Goal: Task Accomplishment & Management: Manage account settings

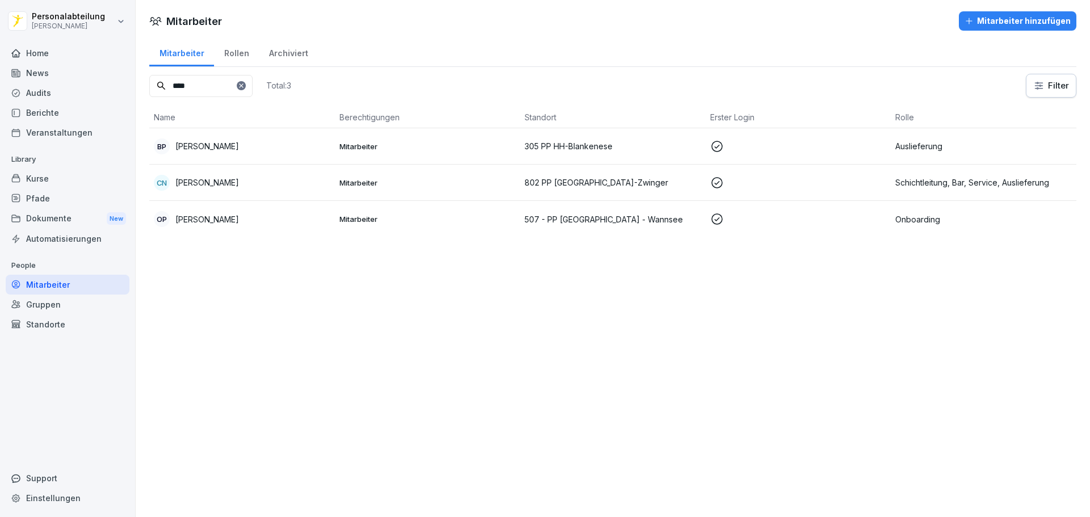
click at [66, 182] on div "Kurse" at bounding box center [68, 179] width 124 height 20
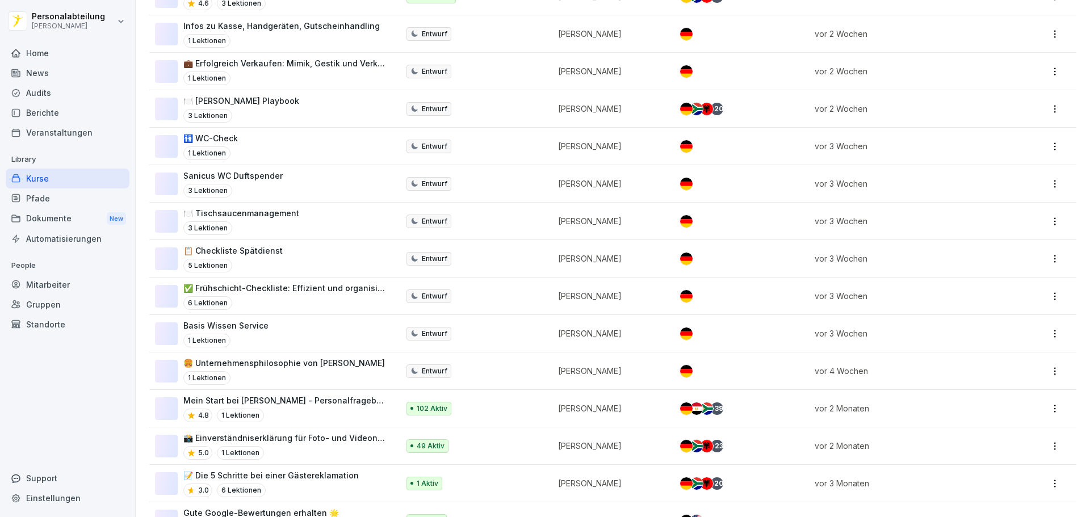
scroll to position [284, 0]
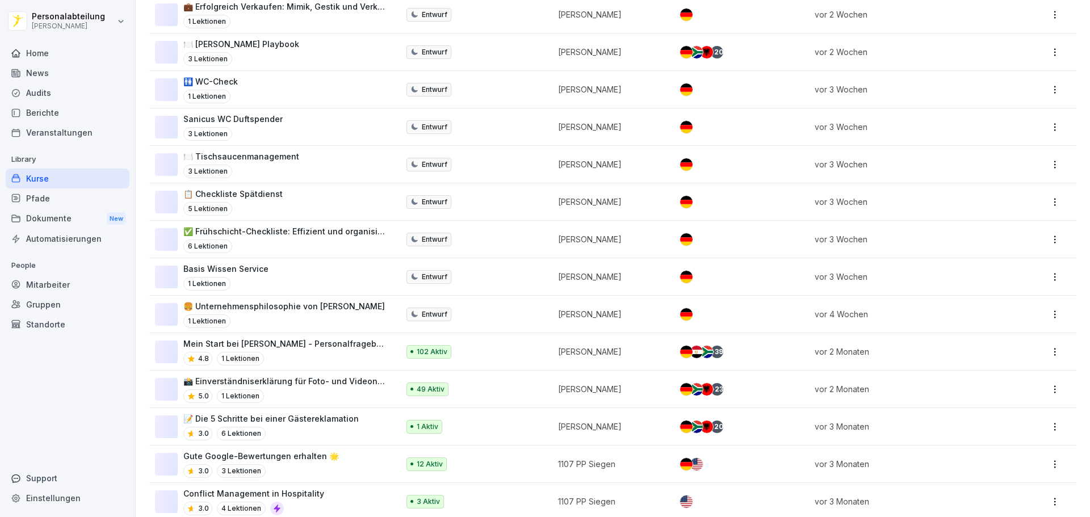
click at [426, 352] on p "102 Aktiv" at bounding box center [432, 352] width 31 height 10
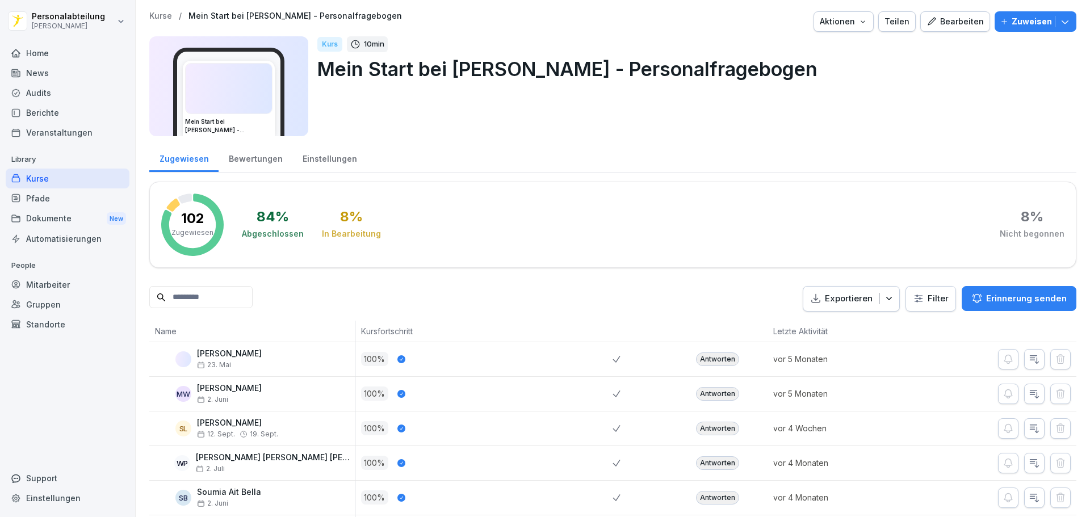
click at [220, 288] on input at bounding box center [200, 297] width 103 height 22
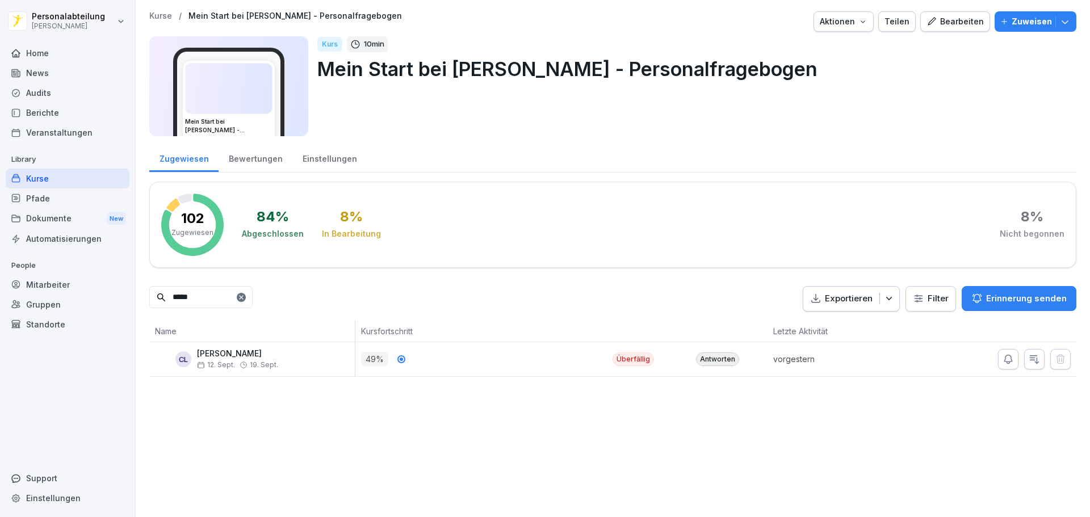
type input "*****"
click at [708, 358] on div "Antworten" at bounding box center [717, 360] width 43 height 14
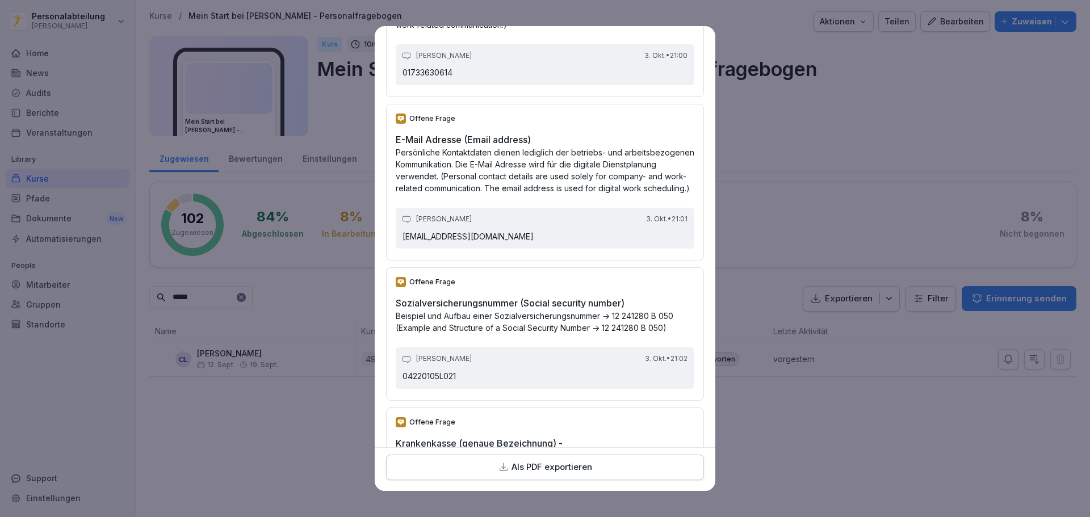
scroll to position [1617, 0]
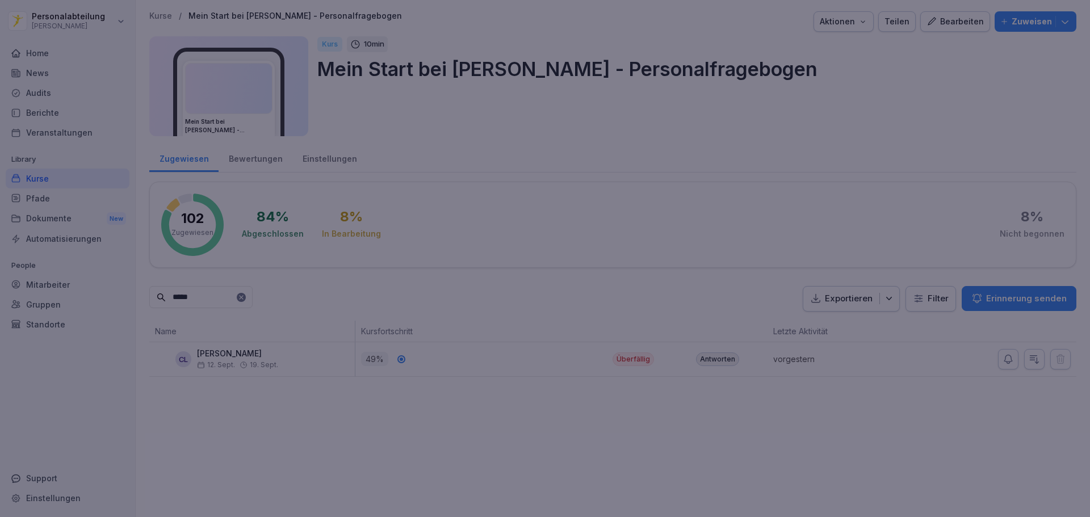
click at [805, 399] on div at bounding box center [545, 258] width 1090 height 517
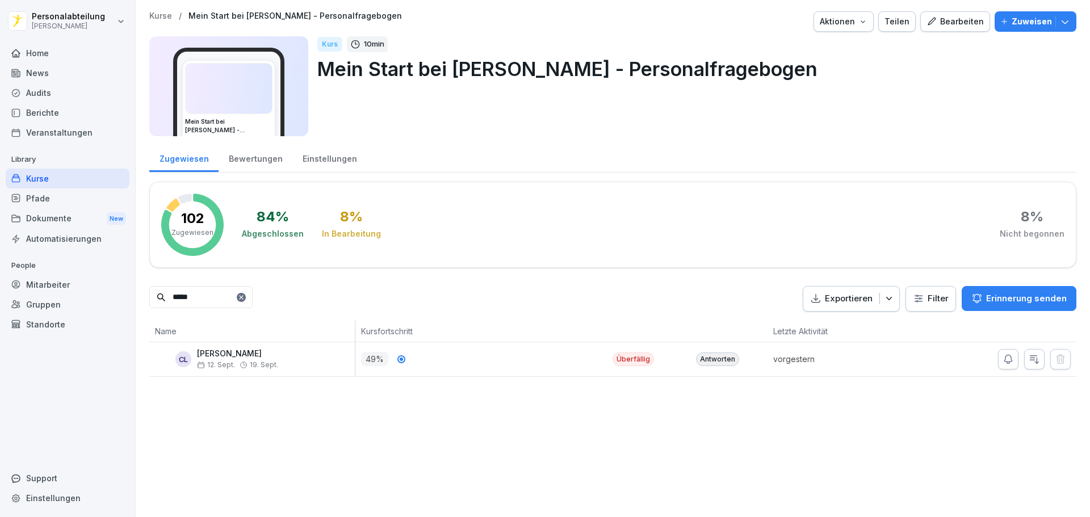
click at [49, 291] on div "Mitarbeiter" at bounding box center [68, 285] width 124 height 20
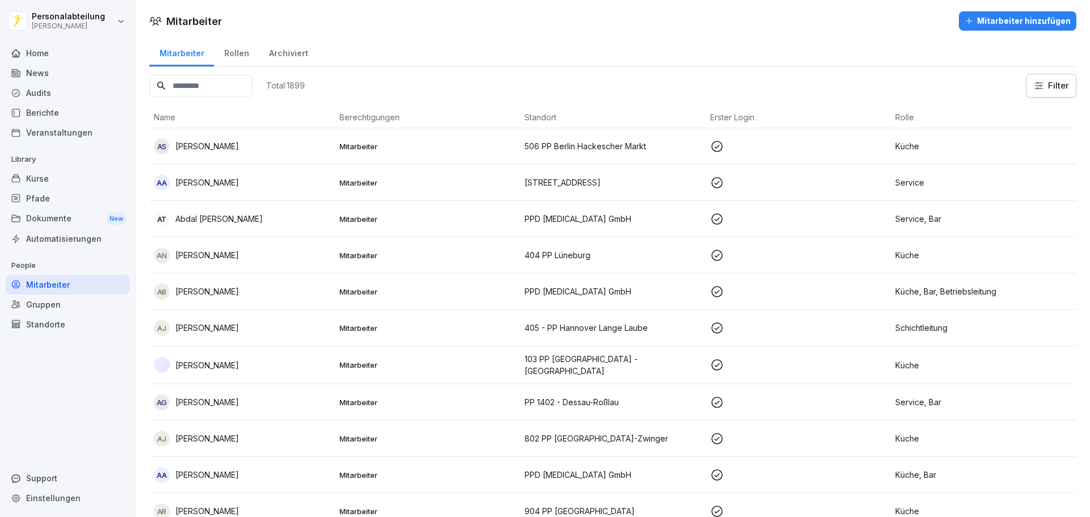
click at [238, 89] on input at bounding box center [200, 86] width 103 height 22
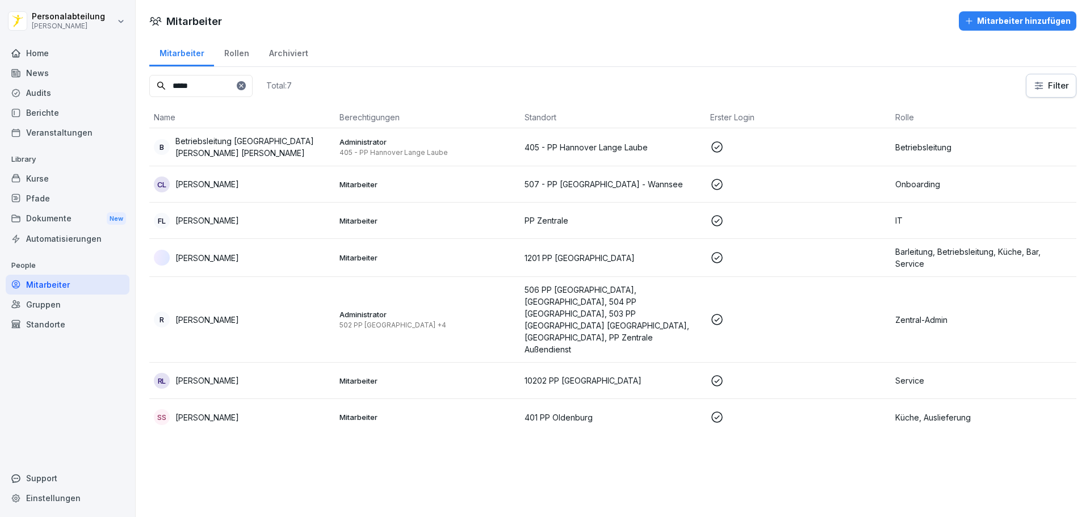
type input "*****"
click at [762, 178] on p at bounding box center [798, 185] width 177 height 14
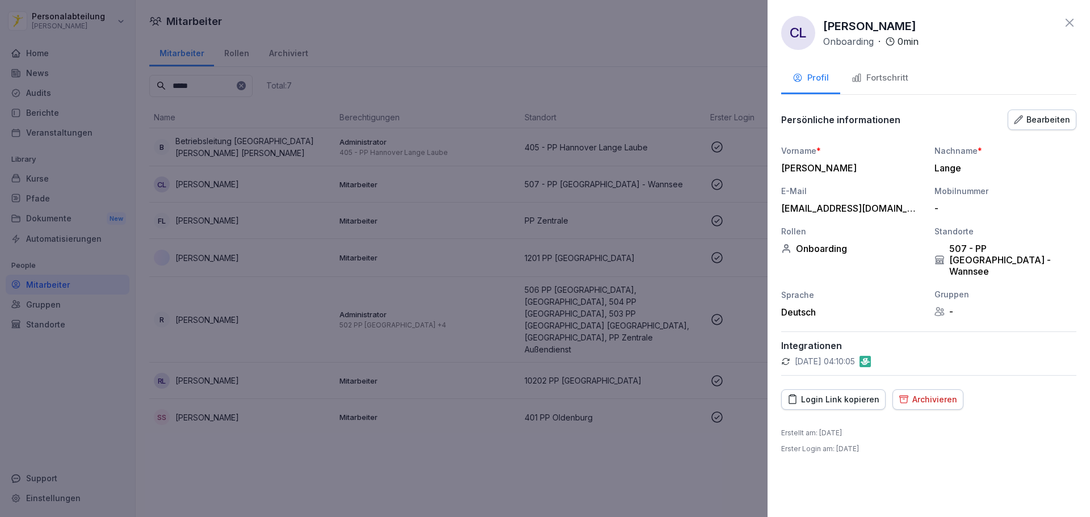
click at [901, 83] on div "Fortschritt" at bounding box center [880, 78] width 57 height 13
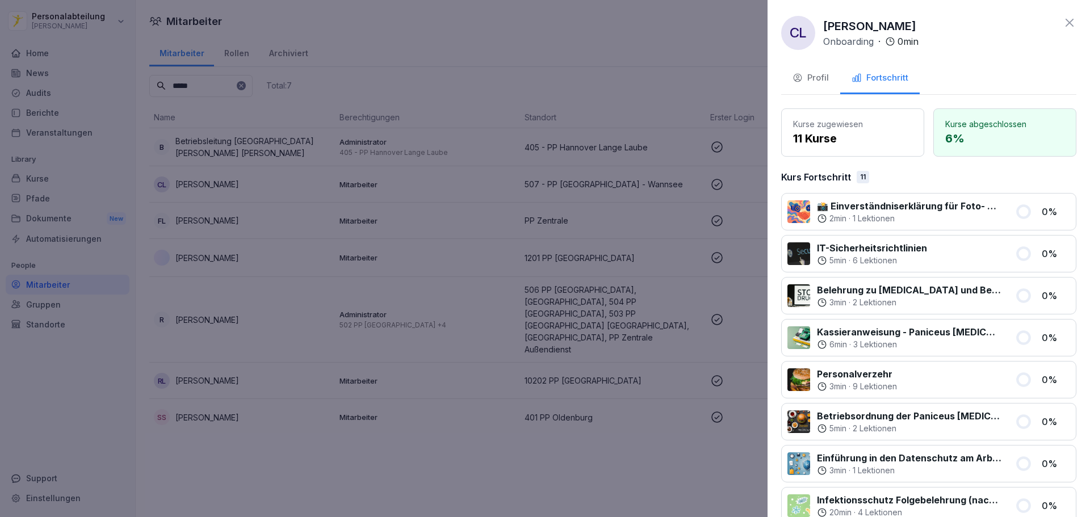
click at [223, 195] on div at bounding box center [545, 258] width 1090 height 517
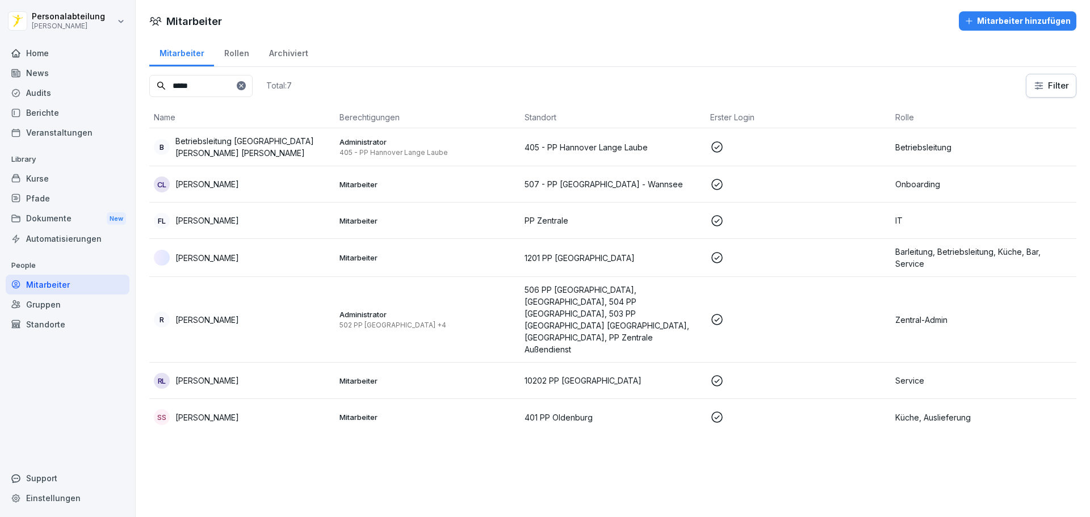
click at [59, 185] on div "Kurse" at bounding box center [68, 179] width 124 height 20
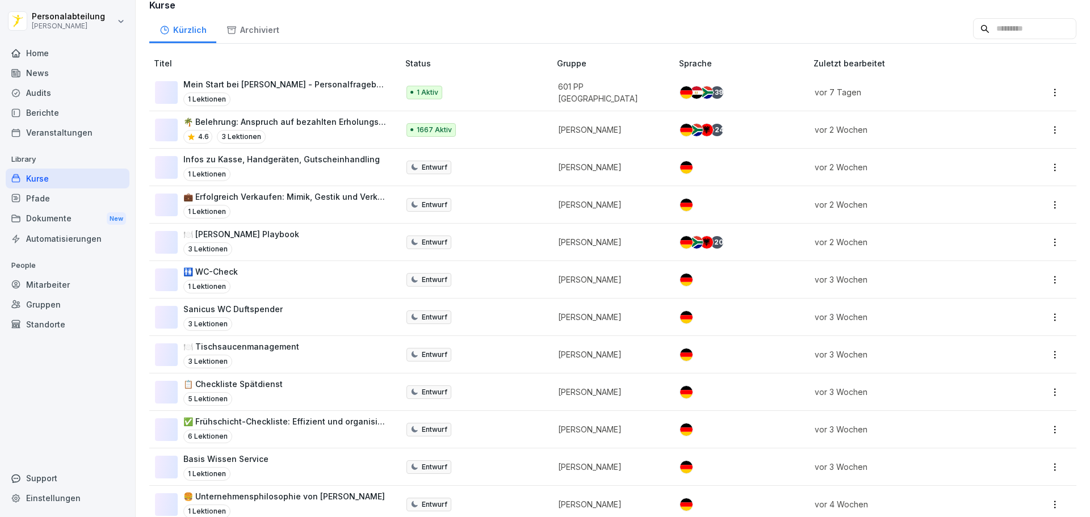
scroll to position [227, 0]
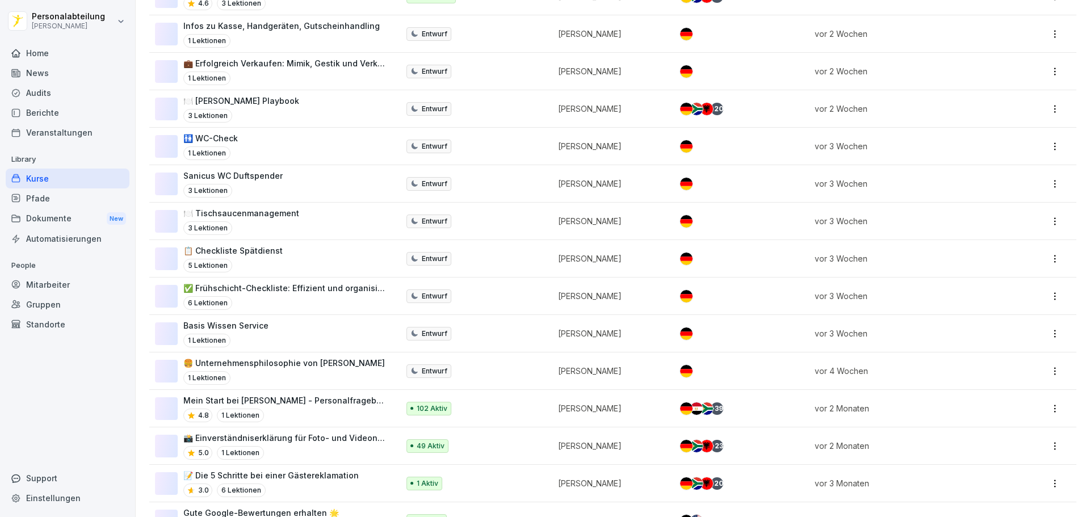
click at [436, 410] on p "102 Aktiv" at bounding box center [432, 409] width 31 height 10
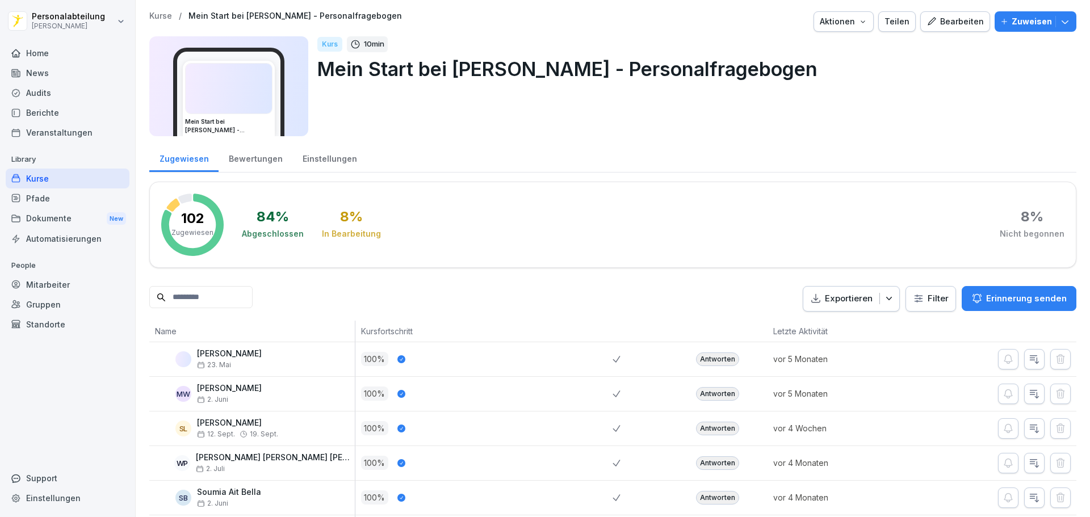
click at [242, 292] on input at bounding box center [200, 297] width 103 height 22
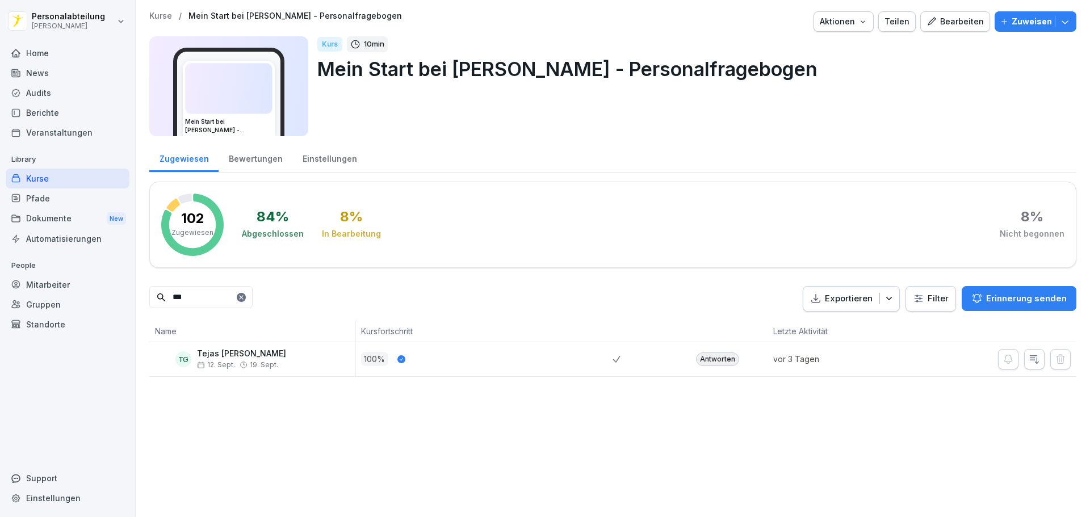
type input "***"
click at [699, 361] on div "Antworten" at bounding box center [717, 360] width 43 height 14
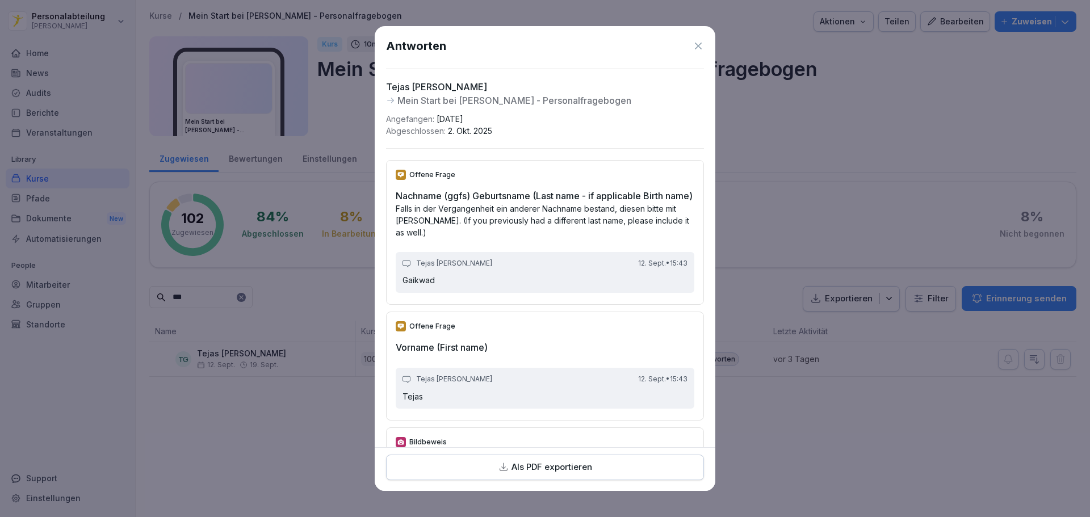
click at [584, 462] on p "Als PDF exportieren" at bounding box center [552, 467] width 81 height 13
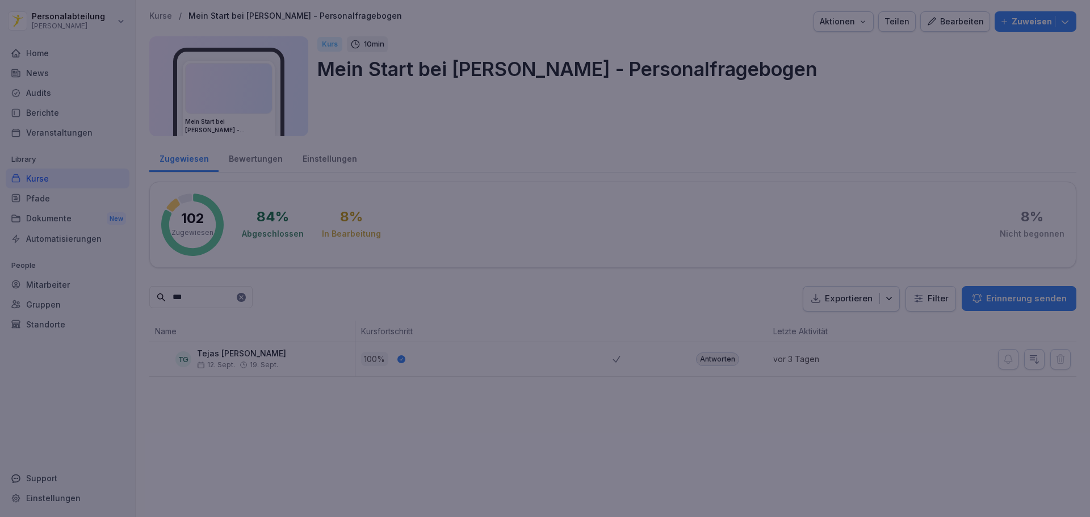
click at [870, 167] on div at bounding box center [545, 258] width 1090 height 517
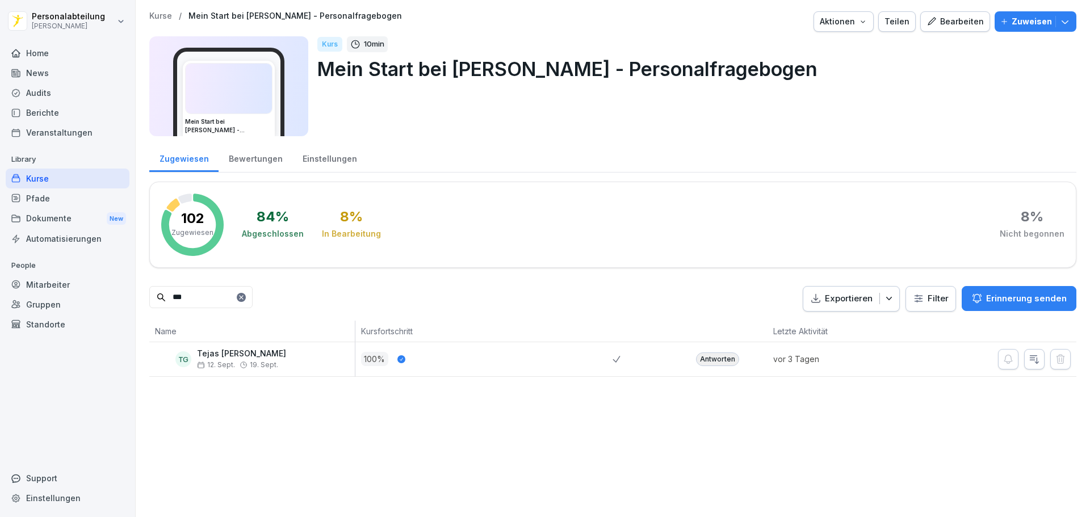
click at [42, 286] on div "Mitarbeiter" at bounding box center [68, 285] width 124 height 20
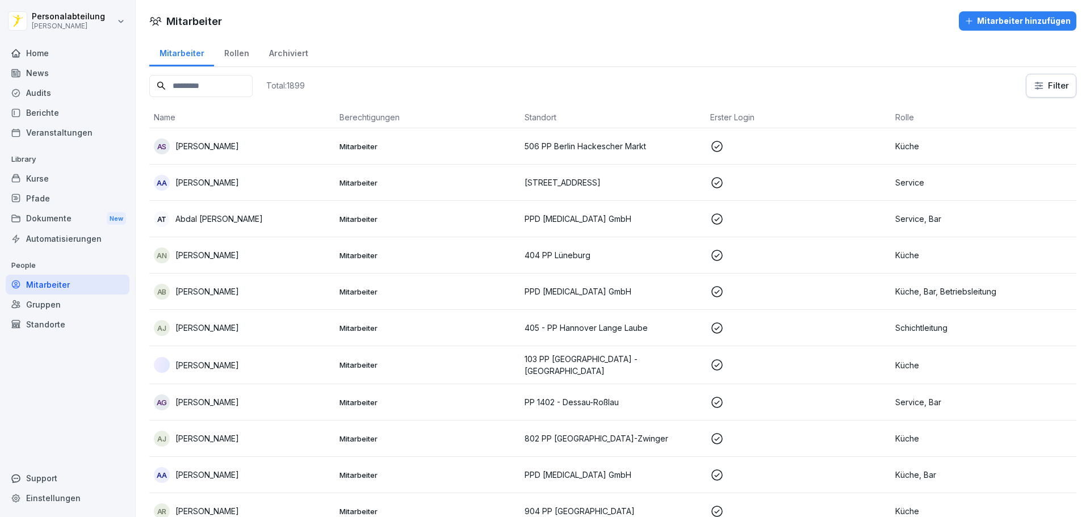
click at [224, 86] on input at bounding box center [200, 86] width 103 height 22
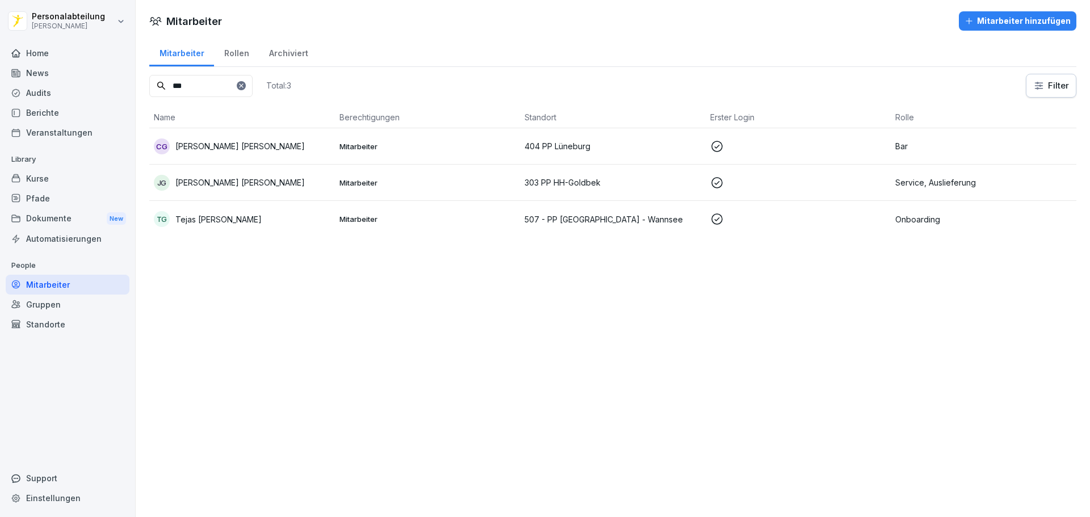
type input "***"
click at [228, 217] on p "Tejas [PERSON_NAME]" at bounding box center [218, 220] width 86 height 12
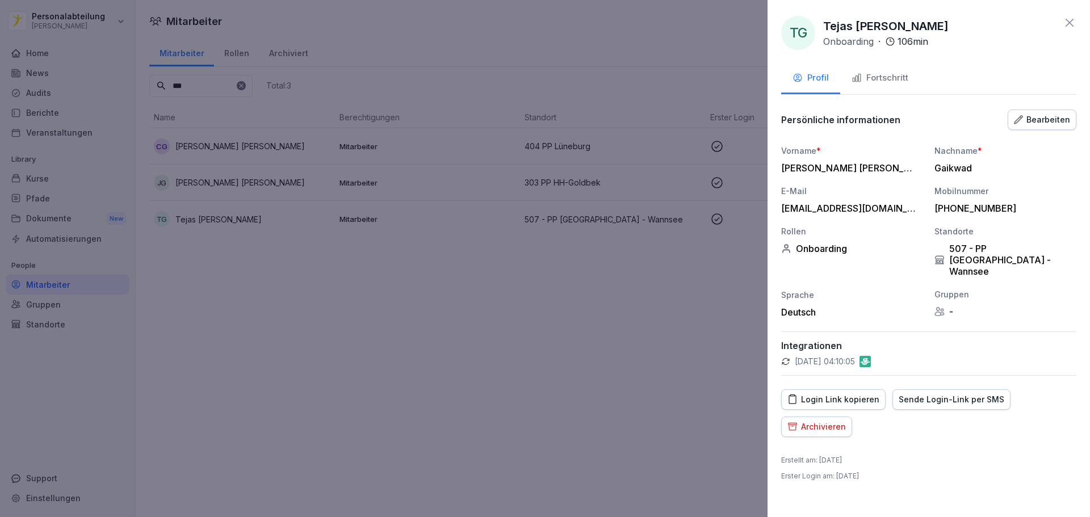
click at [894, 78] on div "Fortschritt" at bounding box center [880, 78] width 57 height 13
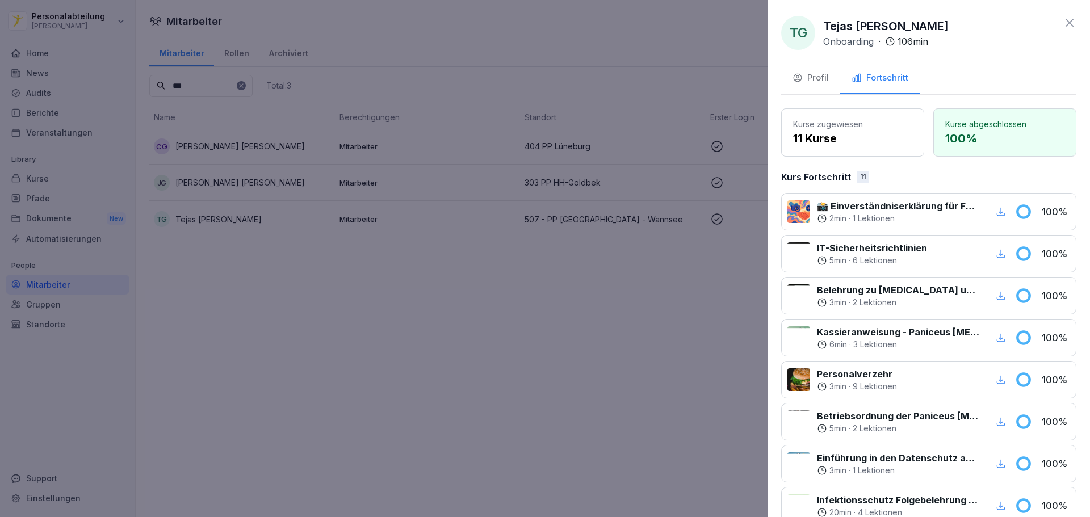
scroll to position [224, 0]
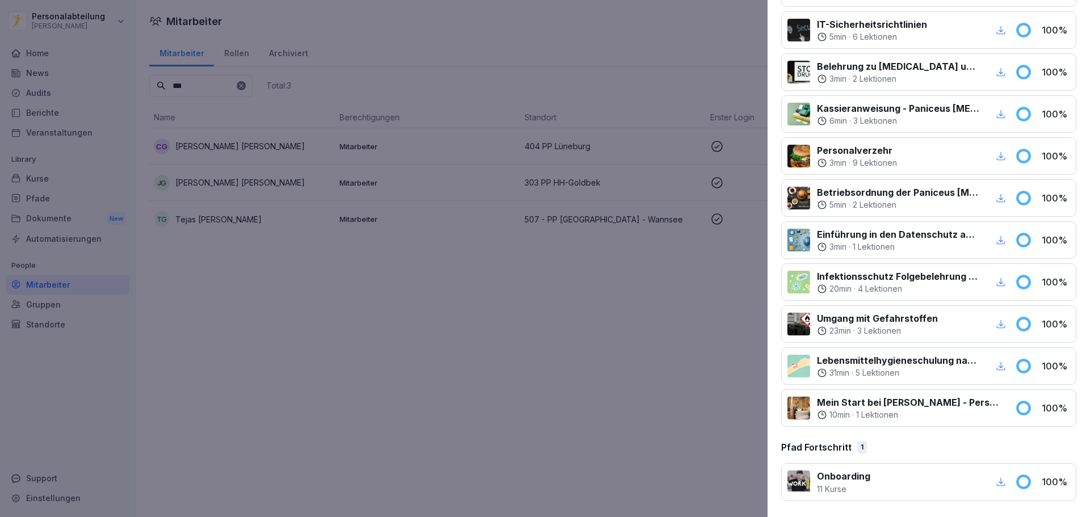
click at [997, 482] on icon "button" at bounding box center [1001, 482] width 9 height 9
